Goal: Task Accomplishment & Management: Manage account settings

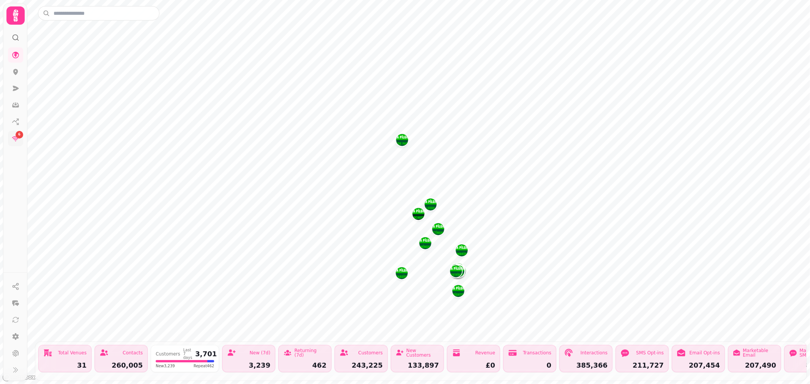
click at [16, 139] on icon at bounding box center [16, 139] width 8 height 8
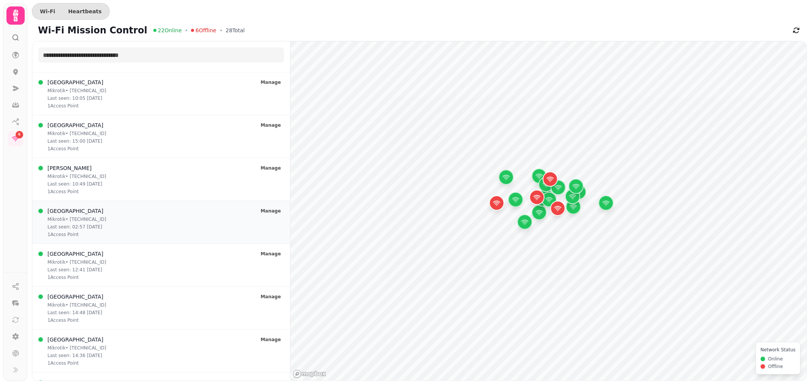
scroll to position [351, 0]
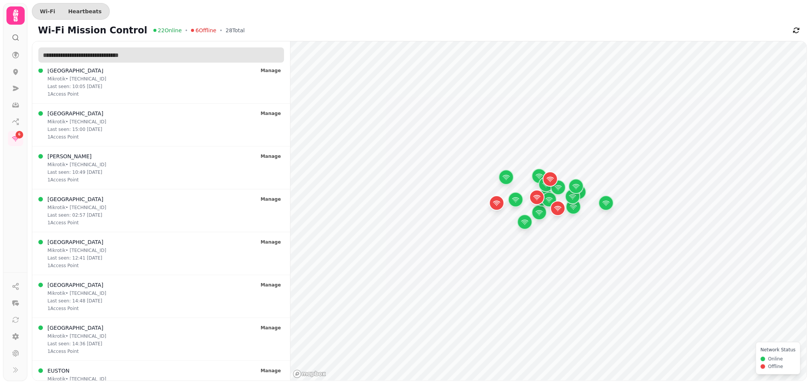
click at [84, 57] on input "text" at bounding box center [161, 54] width 246 height 15
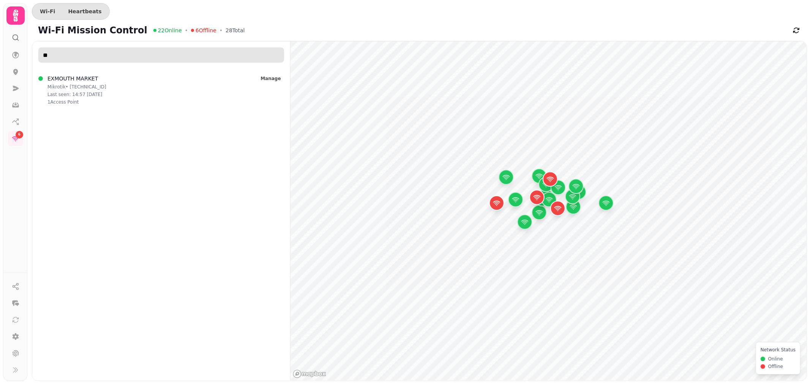
scroll to position [0, 0]
type input "****"
click at [112, 85] on div "EXMOUTH MARKET Mikrotik • 212.88.59.68 Last seen: 14:57 14/08 1 Access Point Ma…" at bounding box center [161, 90] width 246 height 30
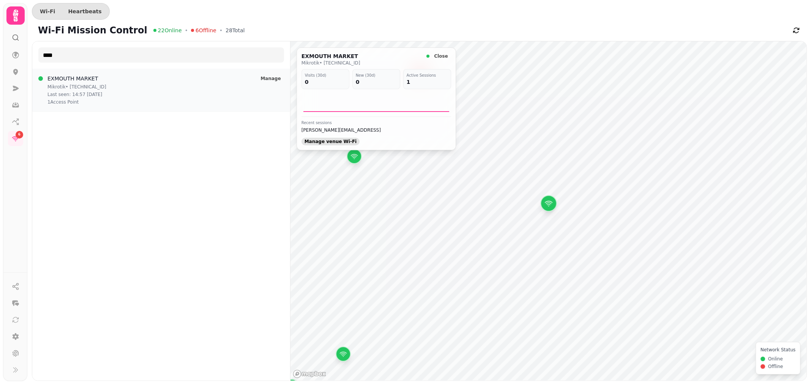
click at [324, 142] on span "Manage venue Wi‑Fi" at bounding box center [331, 141] width 52 height 5
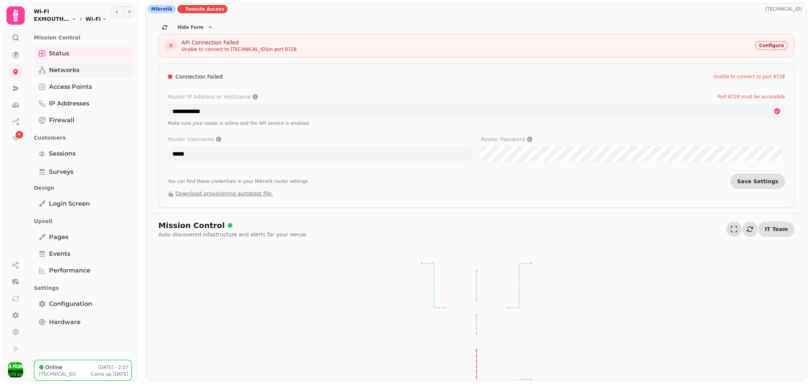
click at [70, 72] on span "Networks" at bounding box center [64, 70] width 30 height 9
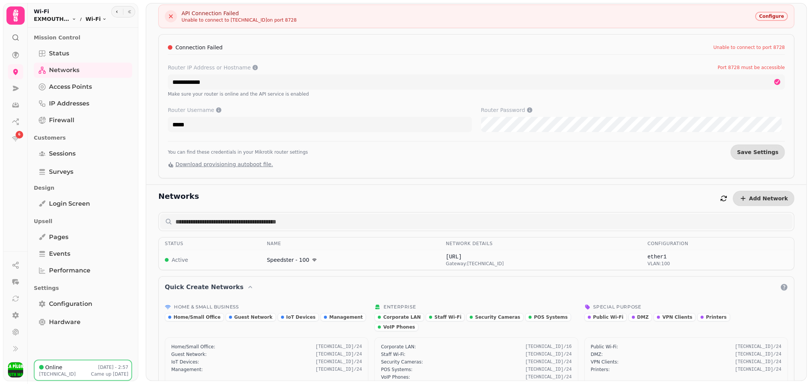
scroll to position [46, 0]
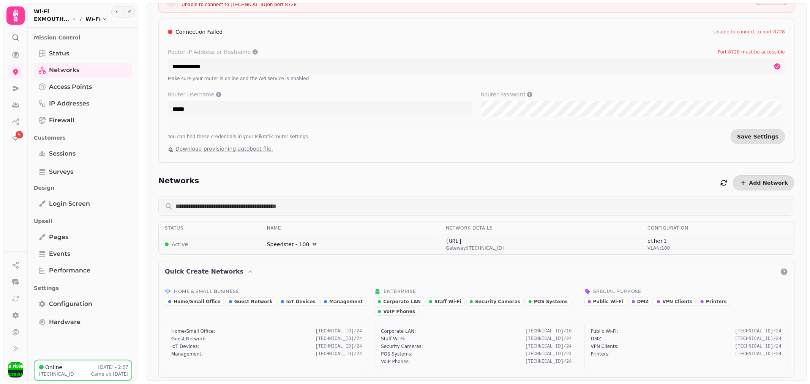
click at [648, 250] on span "VLAN: 100" at bounding box center [718, 248] width 141 height 6
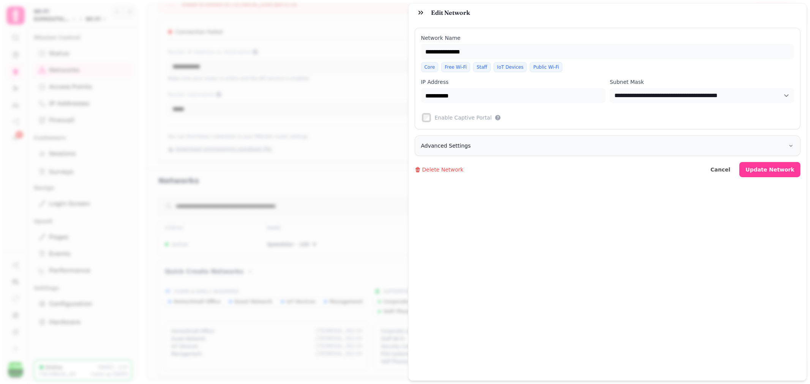
click at [461, 156] on button "Advanced Settings" at bounding box center [607, 146] width 385 height 20
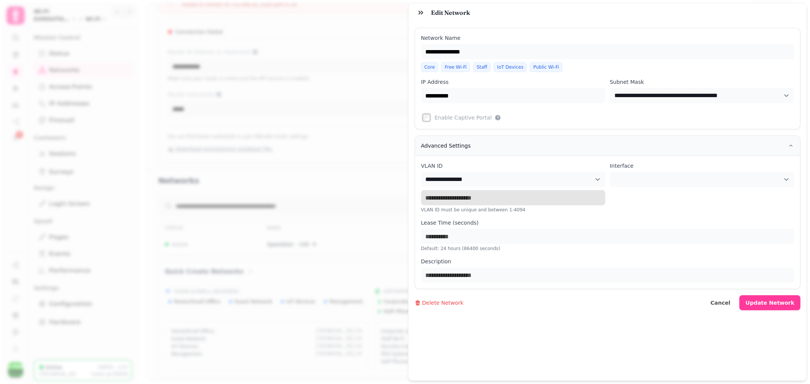
click at [478, 191] on input "***" at bounding box center [513, 197] width 184 height 15
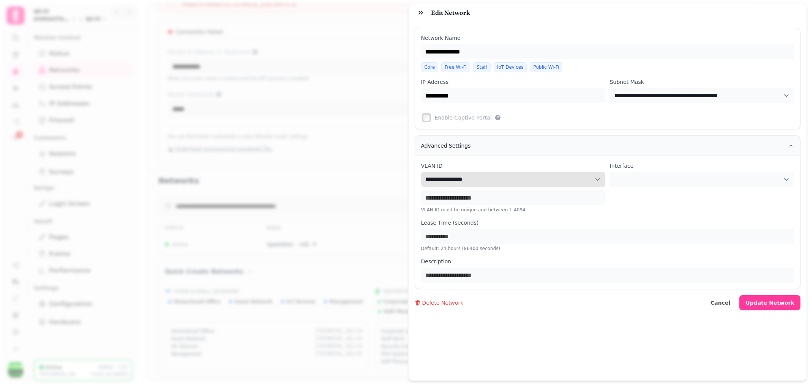
click at [506, 184] on select "**********" at bounding box center [513, 179] width 184 height 15
select select "**"
click at [421, 172] on select "**********" at bounding box center [513, 179] width 184 height 15
type input "**"
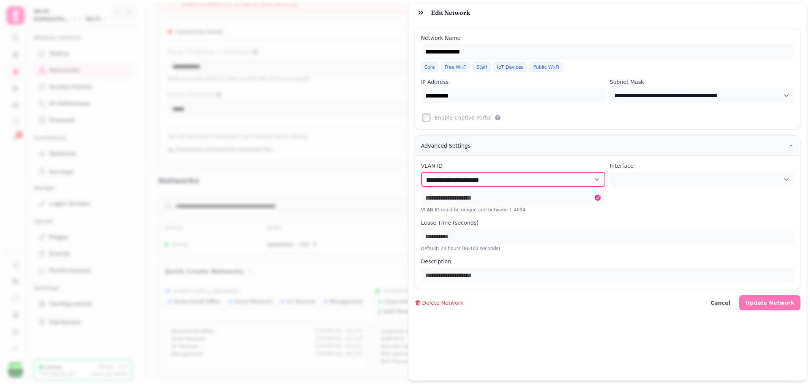
click at [780, 297] on button "Update Network" at bounding box center [769, 302] width 61 height 15
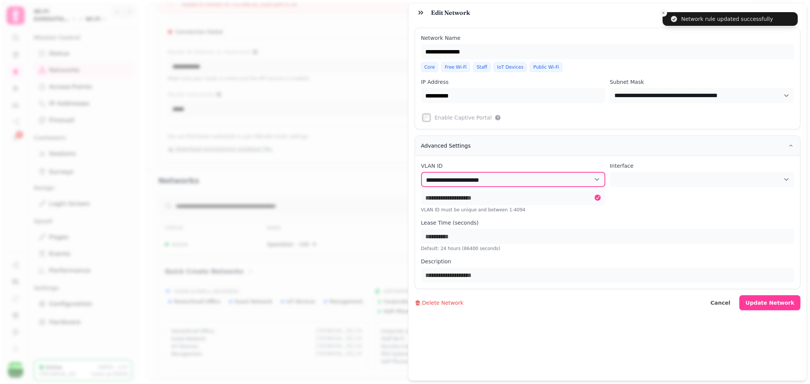
type input "**********"
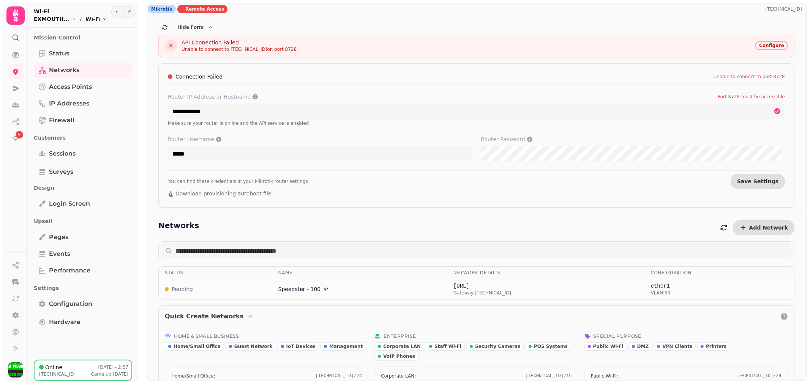
click at [51, 20] on span "EXMOUTH MARKET" at bounding box center [52, 19] width 36 height 8
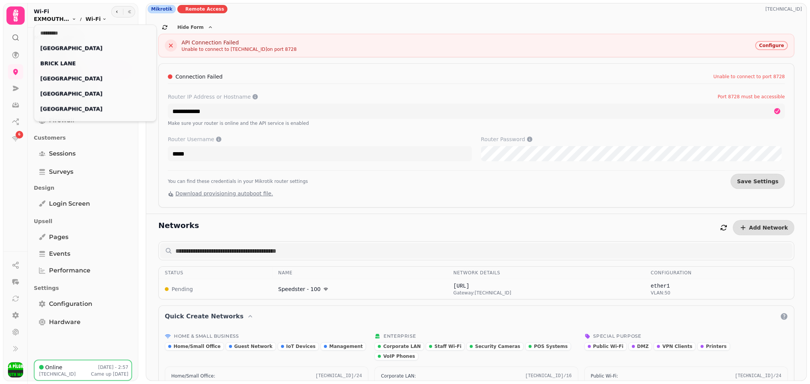
click at [51, 20] on span "EXMOUTH MARKET" at bounding box center [52, 19] width 36 height 8
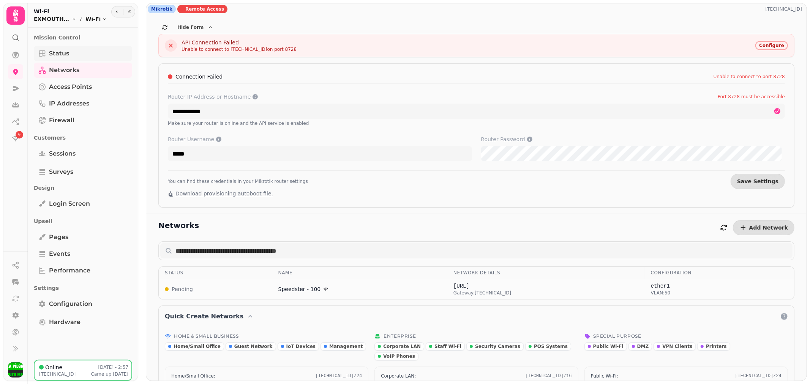
click at [61, 52] on span "Status" at bounding box center [59, 53] width 20 height 9
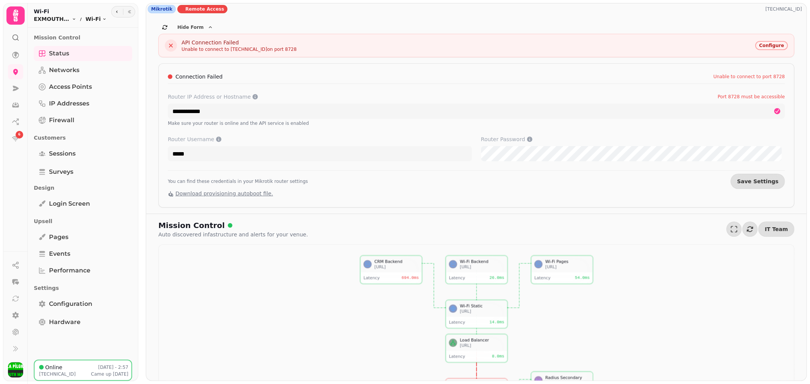
click at [766, 47] on span "Configure" at bounding box center [771, 45] width 25 height 5
click at [771, 44] on span "Configure" at bounding box center [771, 45] width 25 height 5
click at [82, 90] on span "Access Points" at bounding box center [70, 86] width 43 height 9
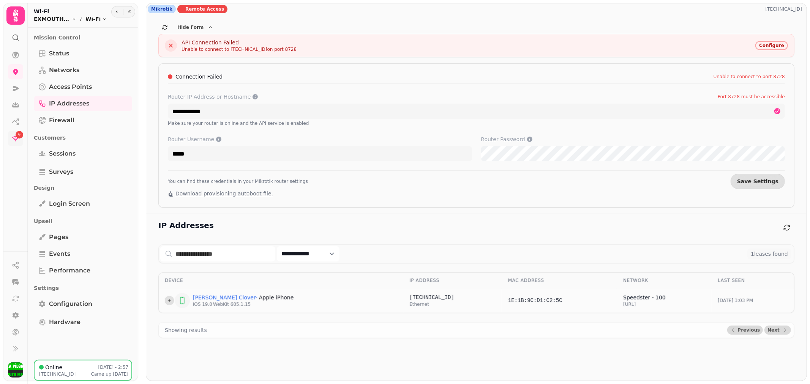
click at [18, 136] on span "6" at bounding box center [19, 134] width 2 height 5
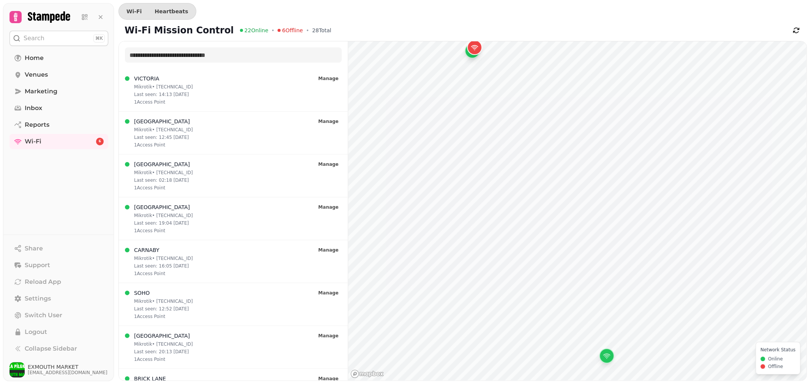
click at [616, 384] on html "Search ⌘K Home Venues Marketing Inbox Reports Wi-Fi 6 Share Support Reload App …" at bounding box center [405, 192] width 810 height 384
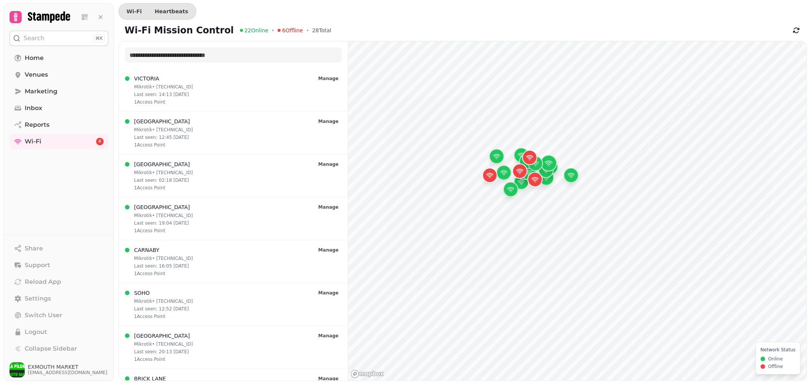
drag, startPoint x: 557, startPoint y: 221, endPoint x: 553, endPoint y: 172, distance: 49.2
click at [553, 172] on div "Map marker" at bounding box center [546, 170] width 15 height 15
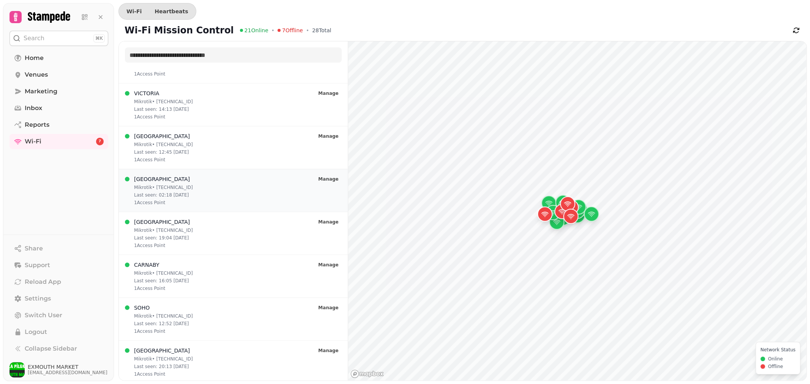
scroll to position [28, 0]
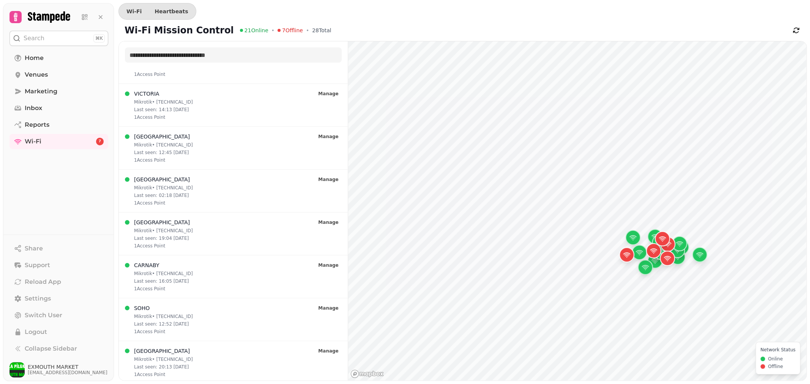
click at [60, 31] on button "Search ⌘K" at bounding box center [58, 38] width 99 height 15
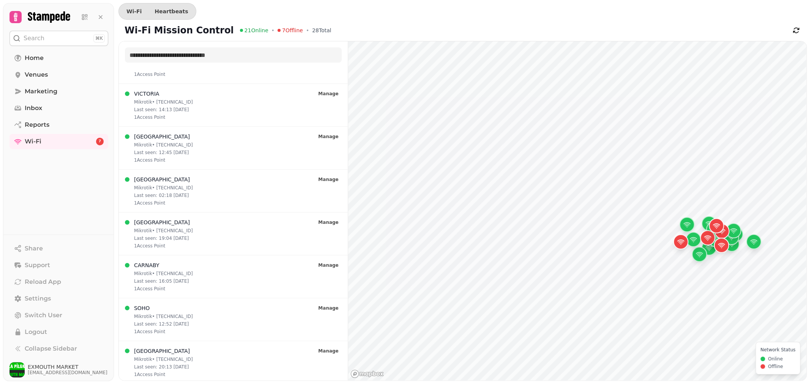
click at [59, 35] on div at bounding box center [405, 192] width 810 height 384
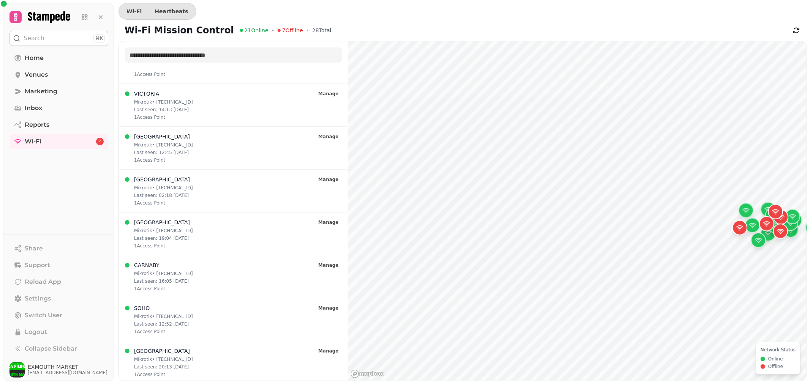
click at [59, 35] on button "Search ⌘K" at bounding box center [58, 38] width 99 height 15
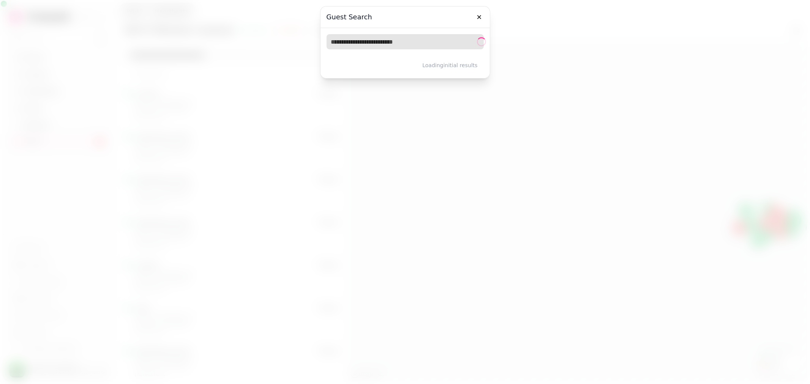
click at [427, 44] on input "text" at bounding box center [405, 41] width 157 height 15
click at [422, 44] on input "**********" at bounding box center [405, 41] width 157 height 15
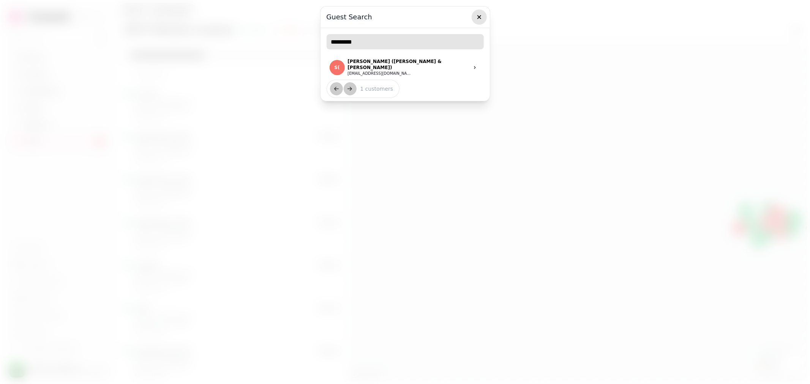
type input "*********"
click at [478, 17] on icon "button" at bounding box center [480, 17] width 8 height 8
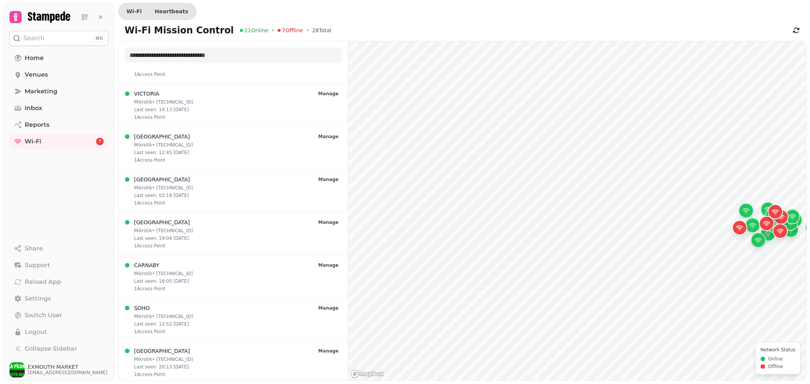
click at [45, 38] on button "Search ⌘K" at bounding box center [58, 38] width 99 height 15
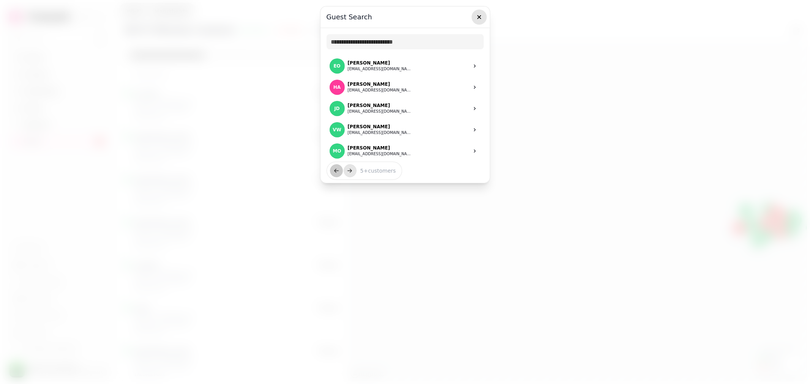
click at [477, 19] on icon "button" at bounding box center [480, 17] width 8 height 8
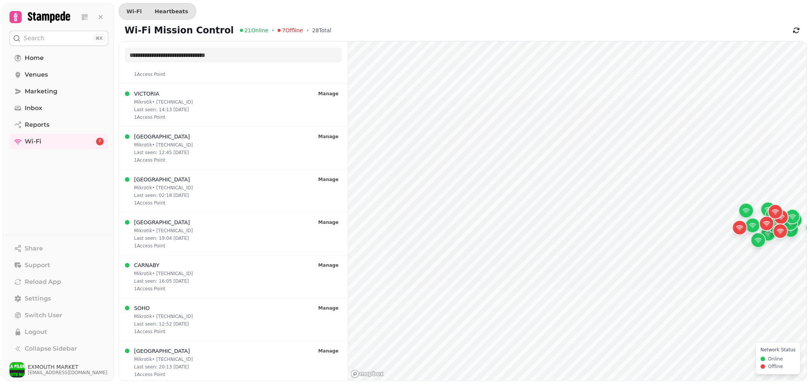
click at [46, 37] on button "Search ⌘K" at bounding box center [58, 38] width 99 height 15
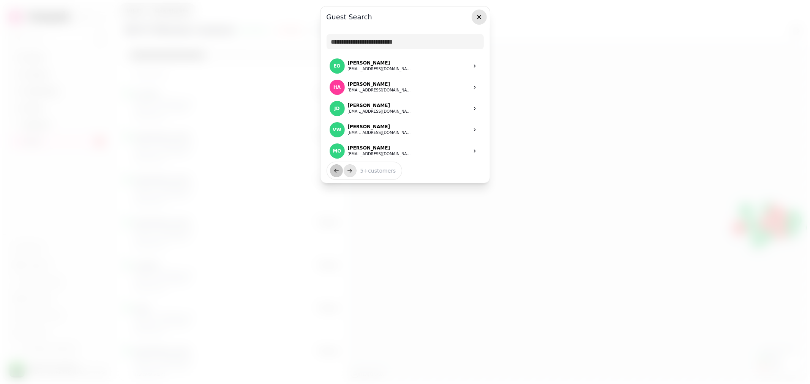
click at [476, 21] on button "button" at bounding box center [479, 16] width 15 height 15
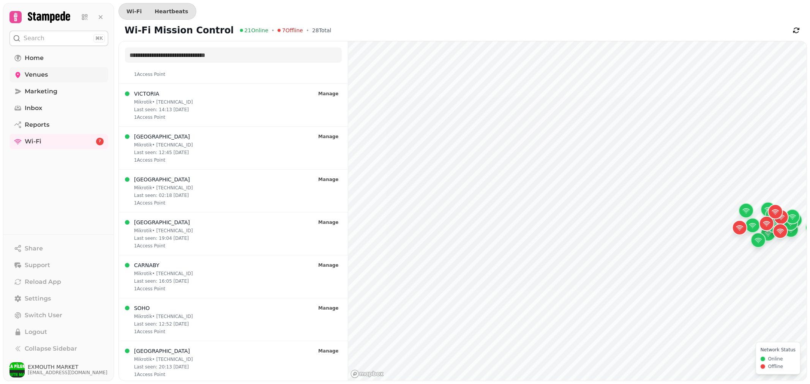
click at [39, 76] on span "Venues" at bounding box center [36, 74] width 23 height 9
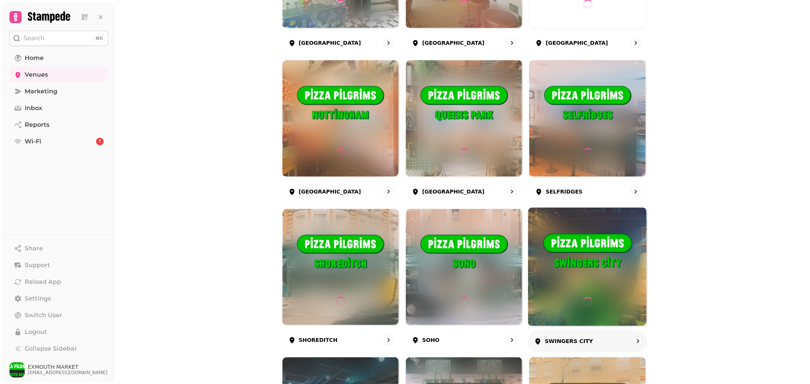
scroll to position [1125, 0]
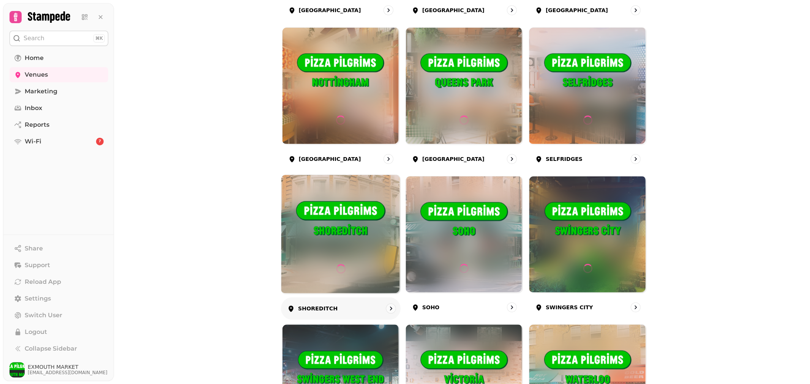
click at [350, 231] on img at bounding box center [340, 220] width 89 height 50
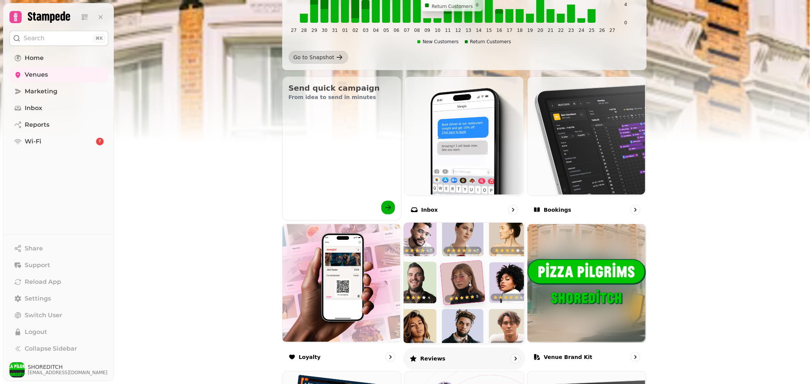
scroll to position [351, 0]
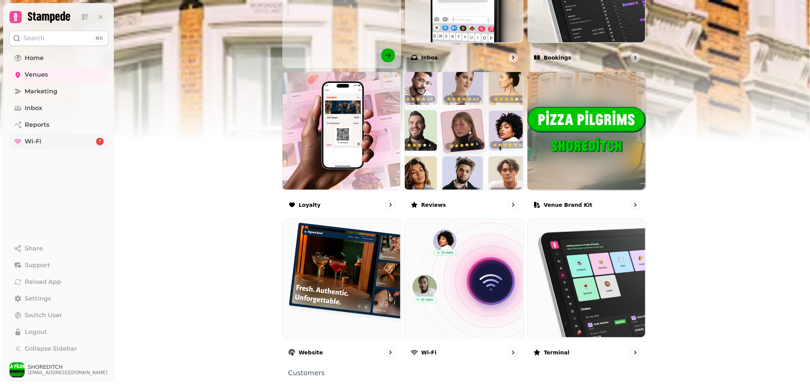
click at [48, 142] on link "Wi-Fi 7" at bounding box center [58, 141] width 99 height 15
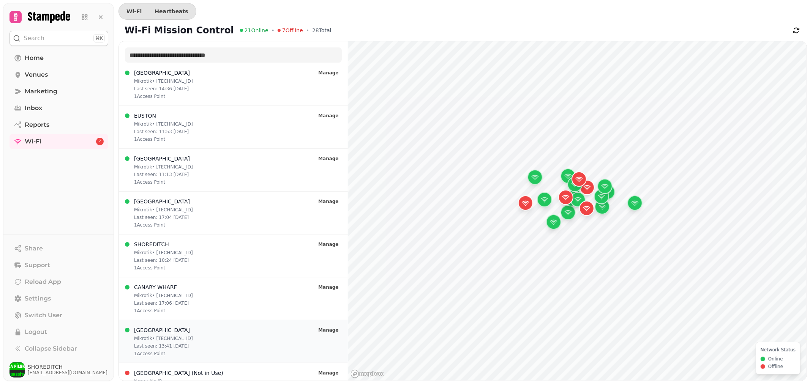
scroll to position [703, 0]
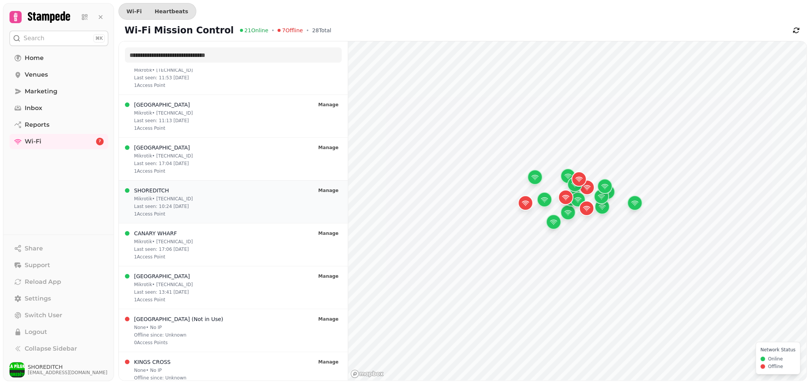
click at [189, 191] on div "SHOREDITCH Mikrotik • 62.249.237.140 Last seen: 10:24 01/08 1 Access Point Mana…" at bounding box center [233, 202] width 217 height 30
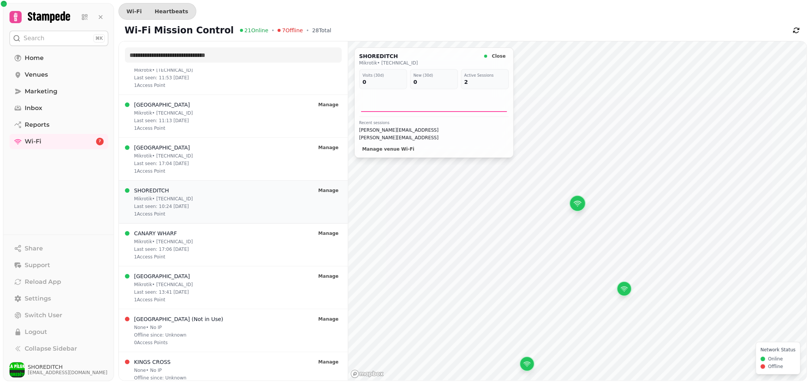
click at [166, 209] on p "Last seen: 10:24 01/08" at bounding box center [163, 207] width 59 height 6
click at [167, 201] on p "Mikrotik • 62.249.237.140" at bounding box center [163, 199] width 59 height 6
click at [583, 207] on div "Map marker" at bounding box center [577, 203] width 17 height 17
click at [577, 201] on div "Map marker" at bounding box center [577, 203] width 17 height 17
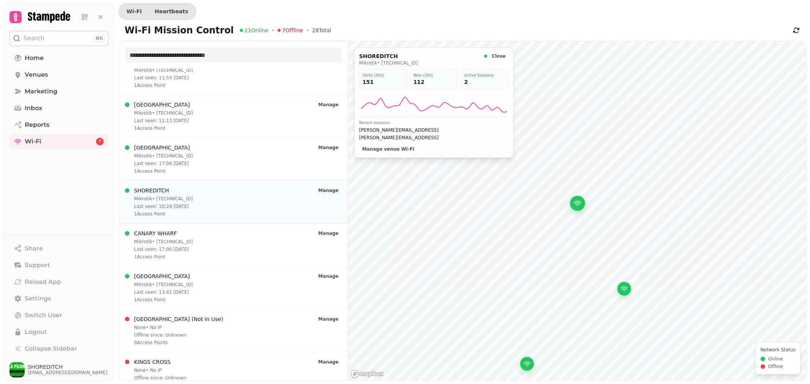
click at [207, 221] on div "SHOREDITCH Mikrotik • 62.249.237.140 Last seen: 10:24 01/08 1 Access Point Mana…" at bounding box center [233, 201] width 229 height 43
click at [204, 206] on div "SHOREDITCH Mikrotik • 62.249.237.140 Last seen: 10:24 01/08 1 Access Point Mana…" at bounding box center [233, 202] width 217 height 30
click at [42, 107] on span "Inbox" at bounding box center [33, 108] width 17 height 9
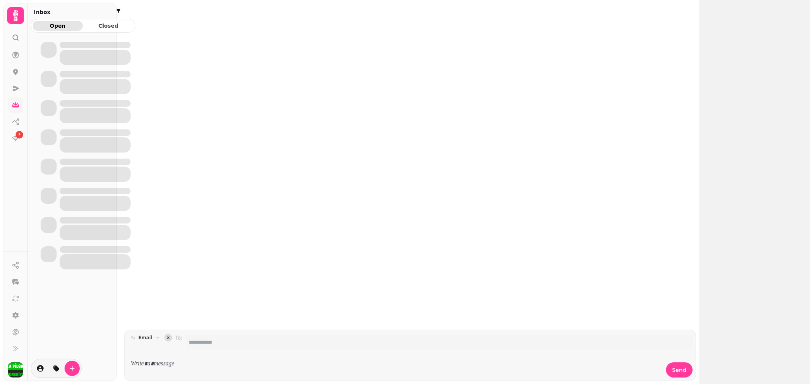
click at [44, 97] on div at bounding box center [83, 111] width 104 height 29
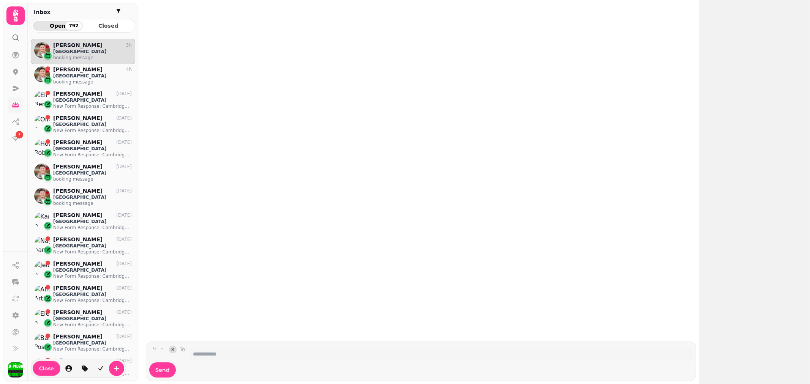
scroll to position [333, 98]
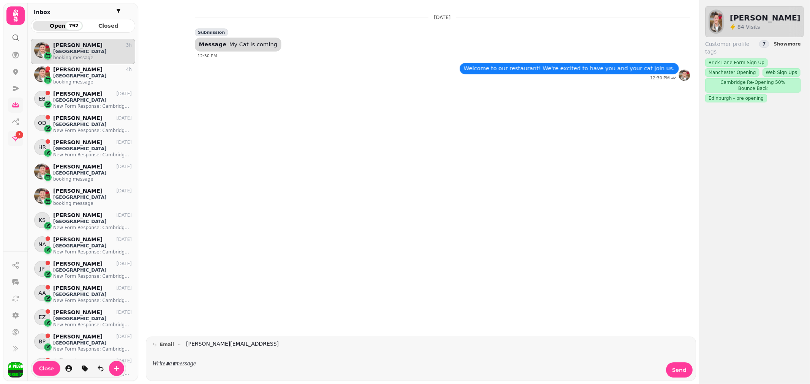
click at [16, 135] on div "7" at bounding box center [20, 135] width 8 height 8
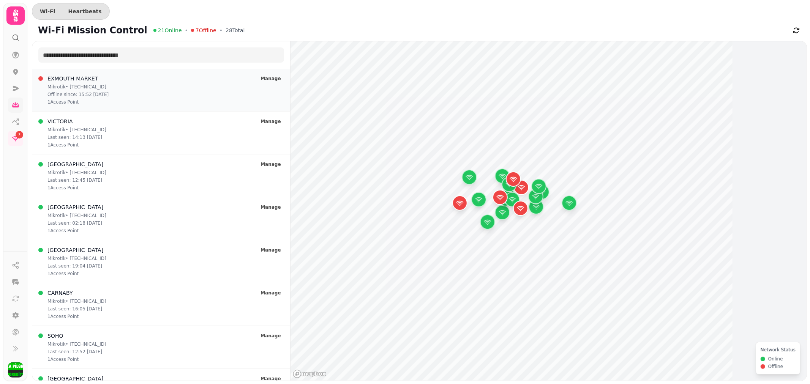
click at [101, 101] on div "EXMOUTH MARKET Mikrotik • 212.88.59.68 Offline since: 15:52 27/08 1 Access Poin…" at bounding box center [161, 90] width 246 height 30
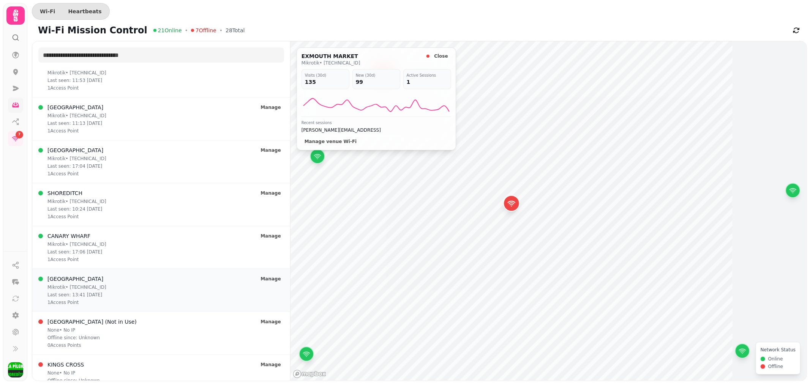
scroll to position [679, 0]
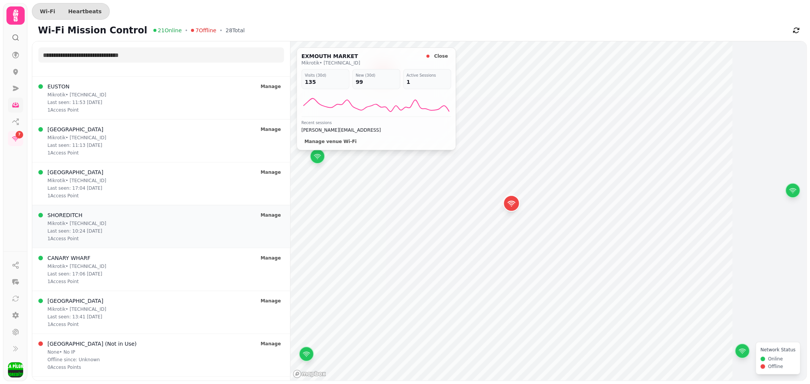
click at [113, 222] on div "SHOREDITCH Mikrotik • 62.249.237.140 Last seen: 10:24 01/08 1 Access Point Mana…" at bounding box center [161, 227] width 246 height 30
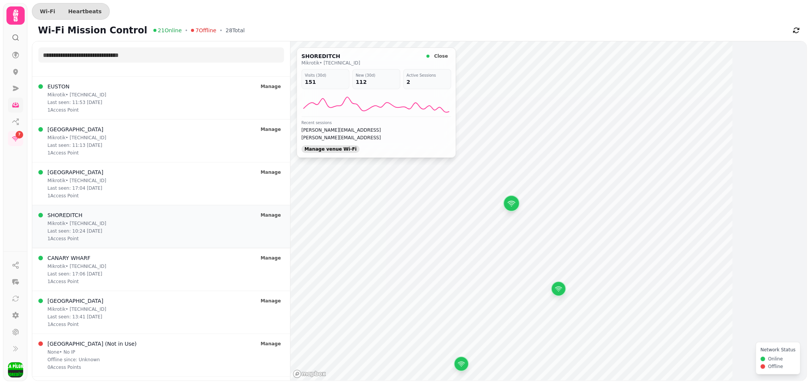
click at [336, 151] on span "Manage venue Wi‑Fi" at bounding box center [331, 149] width 52 height 5
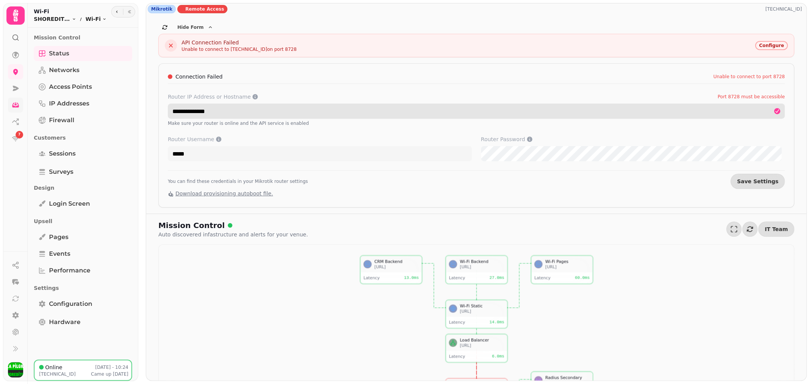
drag, startPoint x: 223, startPoint y: 110, endPoint x: 173, endPoint y: 107, distance: 49.8
click at [173, 107] on input "**********" at bounding box center [476, 111] width 617 height 15
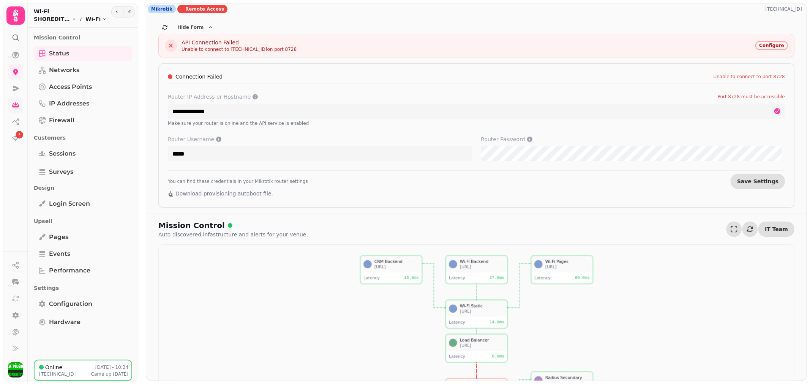
click at [284, 79] on div "Connection Failed Unable to connect to port 8728" at bounding box center [476, 78] width 617 height 11
click at [197, 10] on span "Remote Access" at bounding box center [204, 9] width 39 height 6
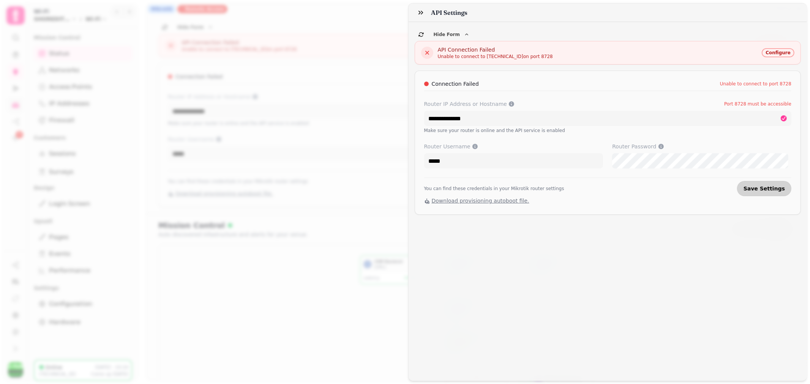
click at [769, 187] on span "Save Settings" at bounding box center [764, 188] width 41 height 5
click at [387, 43] on div "**********" at bounding box center [405, 198] width 810 height 372
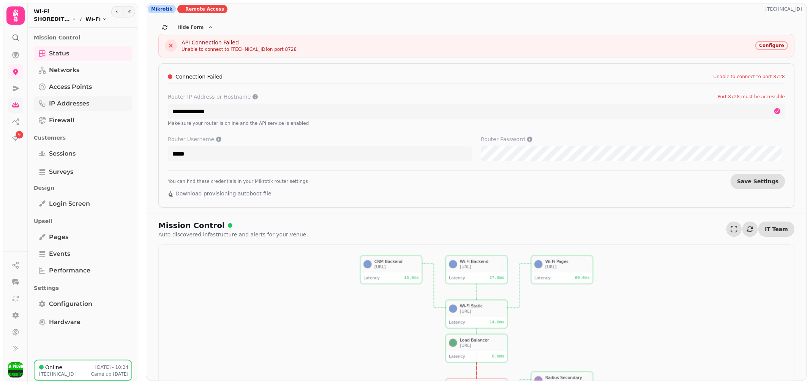
click at [67, 104] on span "IP Addresses" at bounding box center [69, 103] width 40 height 9
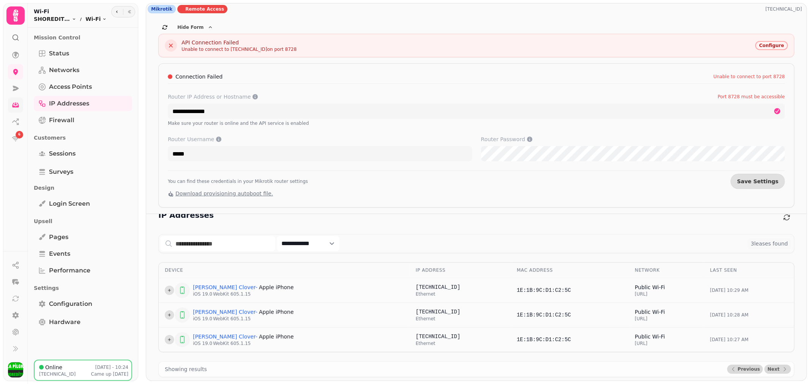
scroll to position [13, 0]
click at [64, 87] on span "Access Points" at bounding box center [70, 86] width 43 height 9
click at [65, 74] on link "Networks" at bounding box center [83, 70] width 98 height 15
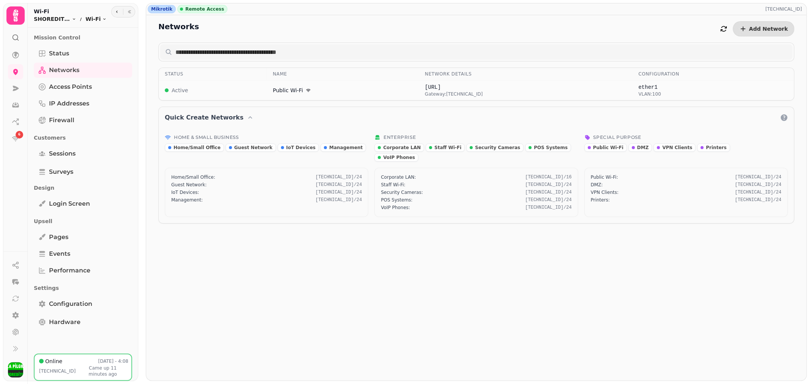
click at [117, 377] on span "11 minutes ago" at bounding box center [102, 371] width 28 height 11
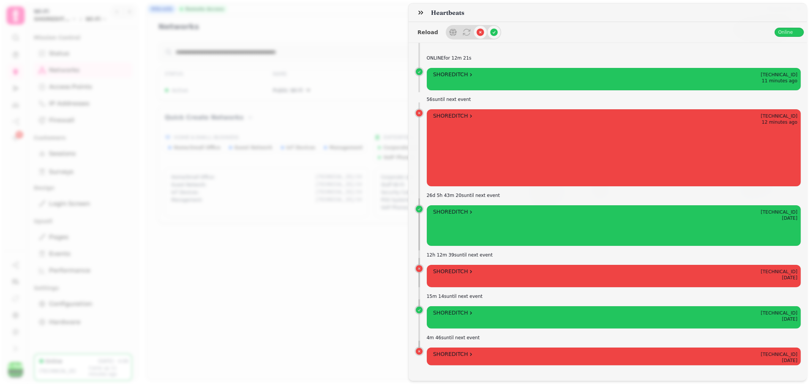
click at [331, 299] on div "Heartbeats Reload Online ONLINE for 12m 21s SHOREDITCH [TECHNICAL_ID] 11 minute…" at bounding box center [405, 198] width 810 height 372
